Goal: Task Accomplishment & Management: Use online tool/utility

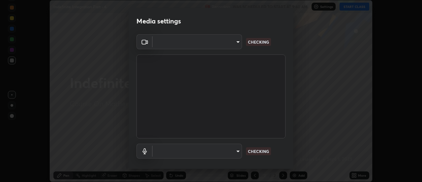
scroll to position [35, 0]
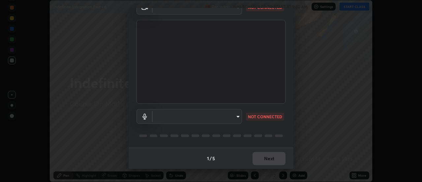
type input "0be616c92c2879d8fe19306c4b8383fc9b13f77197a30f876870ce6c7906effd"
type input "default"
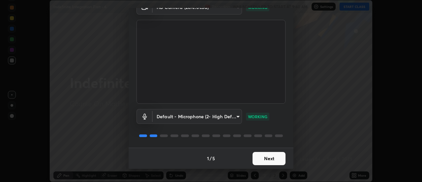
click at [266, 162] on button "Next" at bounding box center [269, 158] width 33 height 13
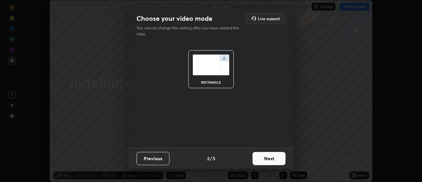
scroll to position [0, 0]
click at [273, 160] on button "Next" at bounding box center [269, 158] width 33 height 13
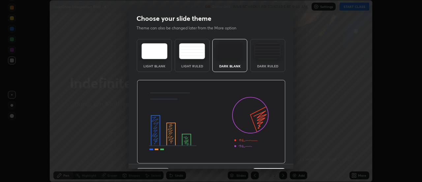
scroll to position [16, 0]
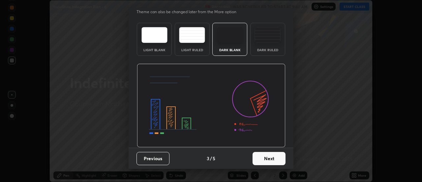
click at [269, 157] on button "Next" at bounding box center [269, 158] width 33 height 13
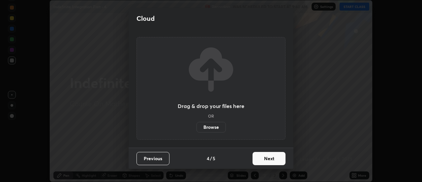
click at [271, 157] on button "Next" at bounding box center [269, 158] width 33 height 13
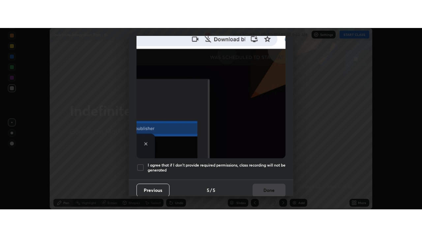
scroll to position [169, 0]
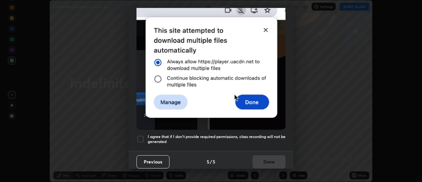
click at [140, 137] on div at bounding box center [141, 139] width 8 height 8
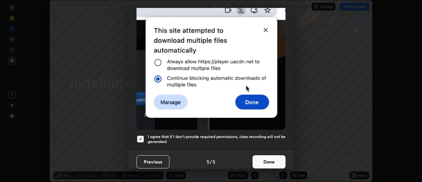
click at [268, 156] on button "Done" at bounding box center [269, 161] width 33 height 13
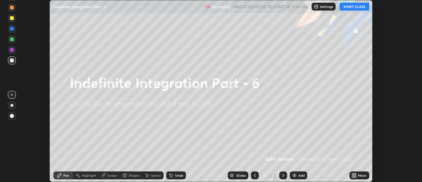
click at [358, 9] on button "START CLASS" at bounding box center [355, 7] width 30 height 8
click at [360, 172] on div "More" at bounding box center [360, 175] width 20 height 8
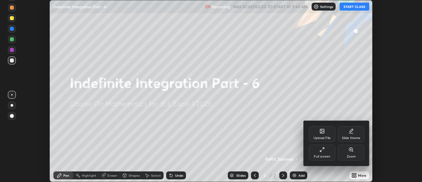
click at [326, 150] on div "Full screen" at bounding box center [322, 152] width 26 height 16
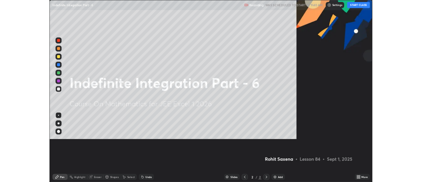
scroll to position [237, 422]
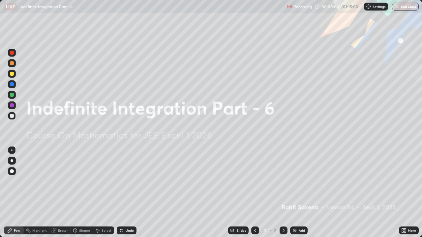
click at [300, 181] on div "Add" at bounding box center [302, 230] width 6 height 3
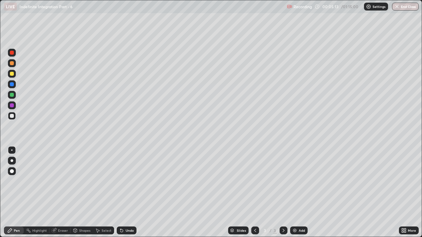
click at [126, 181] on div "Undo" at bounding box center [130, 230] width 8 height 3
click at [128, 181] on div "Undo" at bounding box center [130, 230] width 8 height 3
click at [129, 181] on div "Undo" at bounding box center [130, 230] width 8 height 3
click at [296, 181] on img at bounding box center [294, 230] width 5 height 5
click at [127, 181] on div "Undo" at bounding box center [130, 230] width 8 height 3
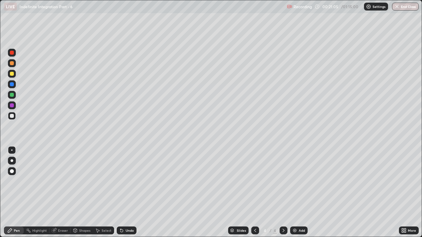
click at [128, 181] on div "Undo" at bounding box center [130, 230] width 8 height 3
click at [305, 181] on div "Add" at bounding box center [298, 231] width 17 height 8
click at [129, 181] on div "Undo" at bounding box center [127, 231] width 20 height 8
click at [130, 181] on div "Undo" at bounding box center [130, 230] width 8 height 3
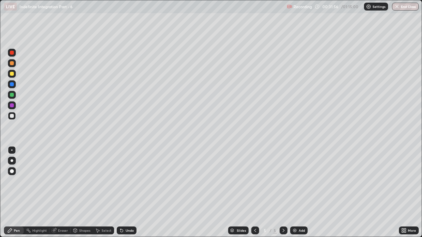
click at [299, 181] on div "Add" at bounding box center [302, 230] width 6 height 3
click at [133, 181] on div "Undo" at bounding box center [130, 230] width 8 height 3
click at [130, 181] on div "Undo" at bounding box center [130, 230] width 8 height 3
click at [297, 181] on div "Add" at bounding box center [298, 231] width 17 height 8
click at [12, 77] on div at bounding box center [12, 74] width 8 height 8
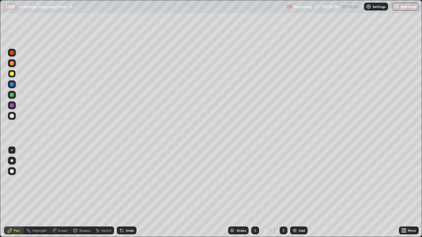
click at [12, 116] on div at bounding box center [12, 116] width 4 height 4
click at [126, 181] on div "Undo" at bounding box center [130, 230] width 8 height 3
click at [127, 181] on div "Undo" at bounding box center [130, 230] width 8 height 3
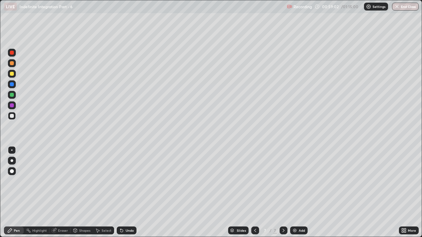
click at [128, 181] on div "Undo" at bounding box center [130, 230] width 8 height 3
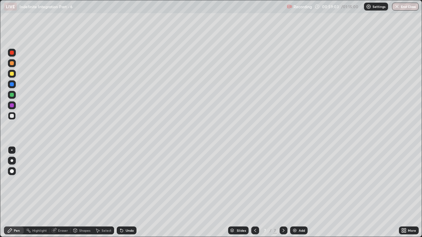
click at [128, 181] on div "Undo" at bounding box center [130, 230] width 8 height 3
click at [127, 181] on div "Undo" at bounding box center [130, 230] width 8 height 3
click at [12, 62] on div at bounding box center [12, 63] width 4 height 4
click at [128, 181] on div "Undo" at bounding box center [130, 230] width 8 height 3
click at [129, 181] on div "Undo" at bounding box center [130, 230] width 8 height 3
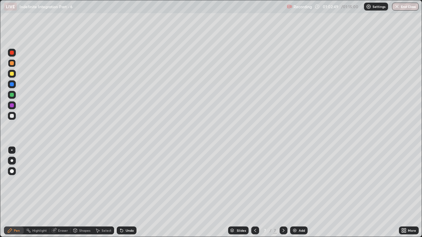
click at [19, 181] on div "Erase all" at bounding box center [12, 118] width 16 height 211
click at [297, 181] on div "Add" at bounding box center [298, 231] width 17 height 8
click at [11, 117] on div at bounding box center [12, 116] width 4 height 4
click at [129, 181] on div "Undo" at bounding box center [130, 230] width 8 height 3
click at [130, 181] on div "Undo" at bounding box center [127, 231] width 20 height 8
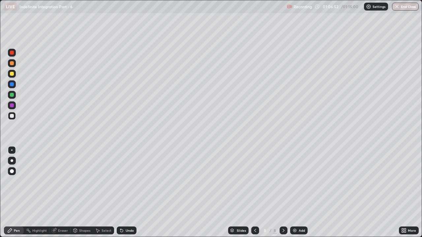
click at [132, 181] on div "Undo" at bounding box center [130, 230] width 8 height 3
click at [129, 181] on div "Undo" at bounding box center [130, 230] width 8 height 3
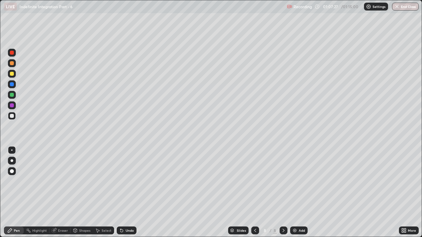
click at [129, 181] on div "Undo" at bounding box center [130, 230] width 8 height 3
click at [128, 181] on div "Undo" at bounding box center [130, 230] width 8 height 3
click at [129, 181] on div "Undo" at bounding box center [130, 230] width 8 height 3
click at [128, 181] on div "Undo" at bounding box center [130, 230] width 8 height 3
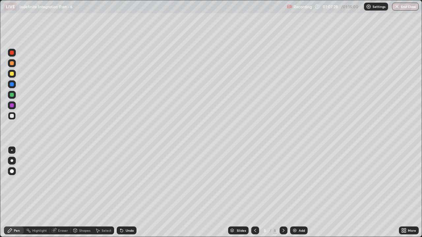
click at [127, 181] on div "Undo" at bounding box center [130, 230] width 8 height 3
click at [128, 181] on div "Undo" at bounding box center [130, 230] width 8 height 3
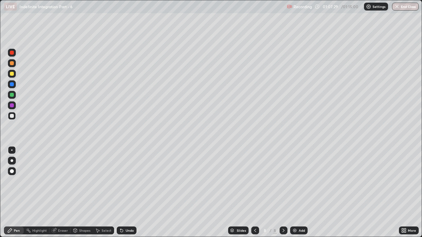
click at [128, 181] on div "Undo" at bounding box center [130, 230] width 8 height 3
click at [129, 181] on div "Undo" at bounding box center [130, 230] width 8 height 3
click at [130, 181] on div "Undo" at bounding box center [127, 231] width 20 height 8
click at [129, 181] on div "Undo" at bounding box center [127, 231] width 20 height 8
click at [408, 7] on button "End Class" at bounding box center [406, 7] width 26 height 8
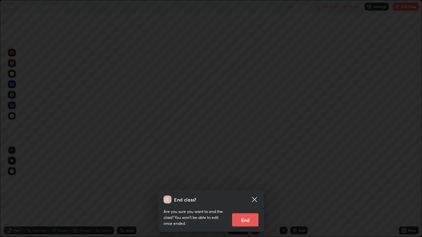
click at [379, 133] on div "End class? Are you sure you want to end the class? You won’t be able to edit on…" at bounding box center [211, 118] width 422 height 237
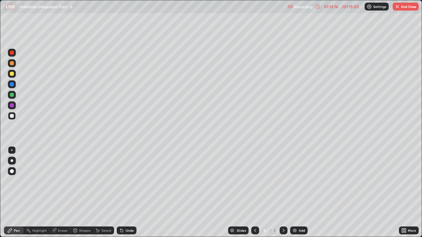
click at [408, 6] on button "End Class" at bounding box center [406, 7] width 26 height 8
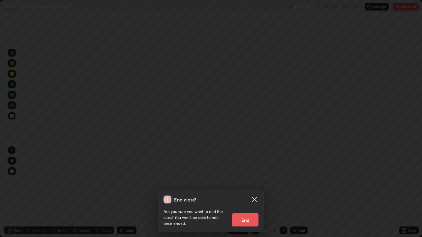
click at [257, 181] on button "End" at bounding box center [245, 220] width 26 height 13
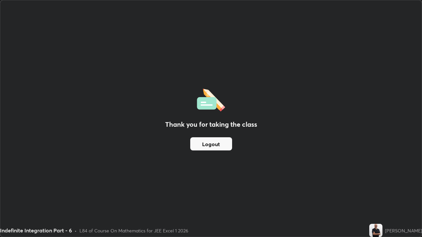
click at [298, 117] on div "Thank you for taking the class Logout" at bounding box center [210, 118] width 421 height 237
click at [226, 147] on button "Logout" at bounding box center [211, 144] width 42 height 13
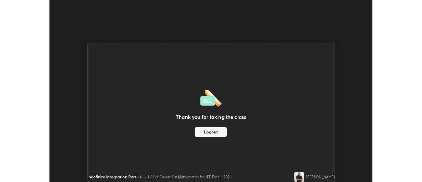
scroll to position [32797, 32556]
